Goal: Task Accomplishment & Management: Manage account settings

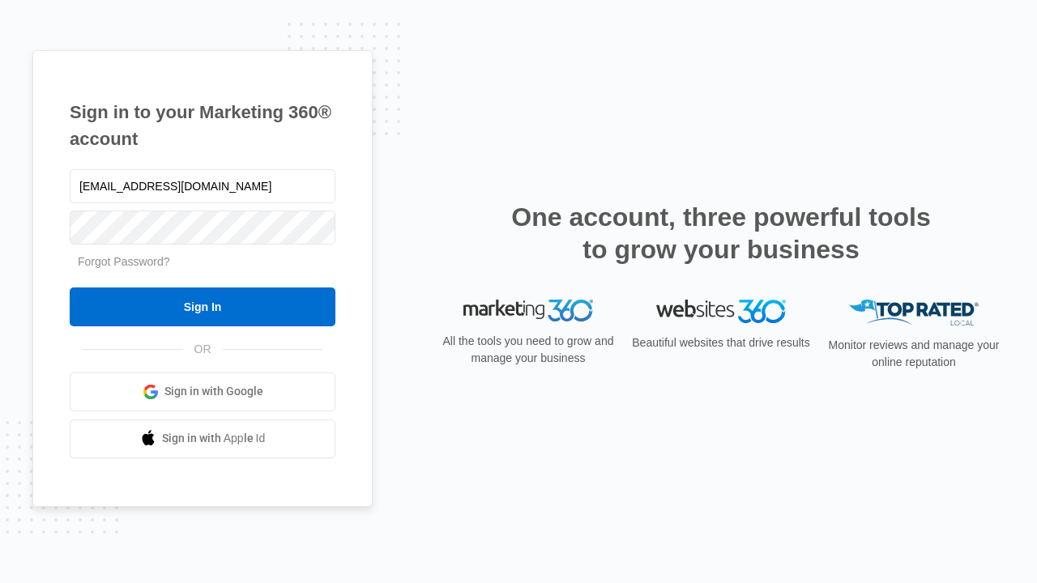
type input "[EMAIL_ADDRESS][DOMAIN_NAME]"
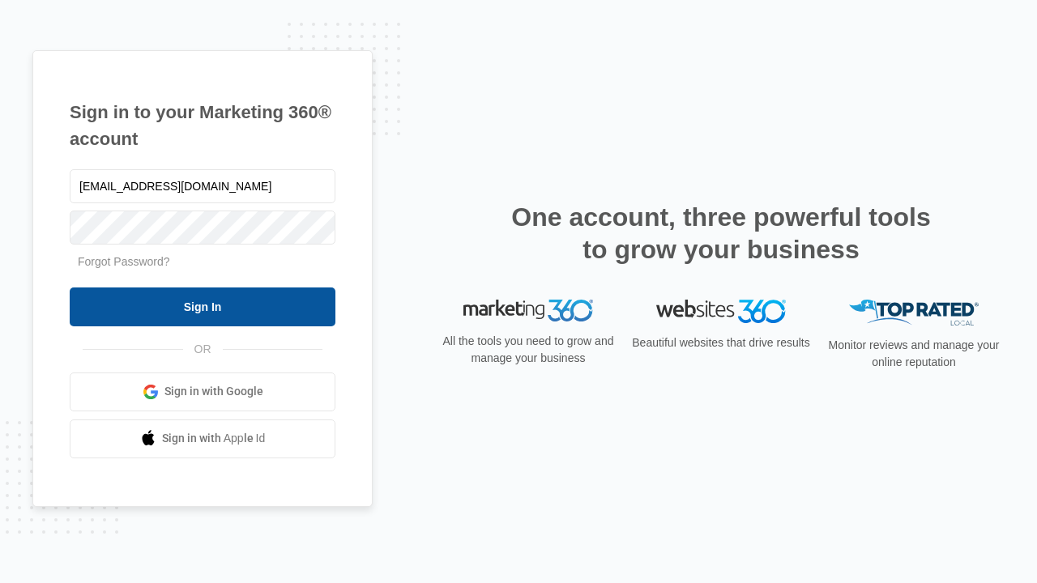
click at [203, 306] on input "Sign In" at bounding box center [203, 307] width 266 height 39
